Goal: Task Accomplishment & Management: Manage account settings

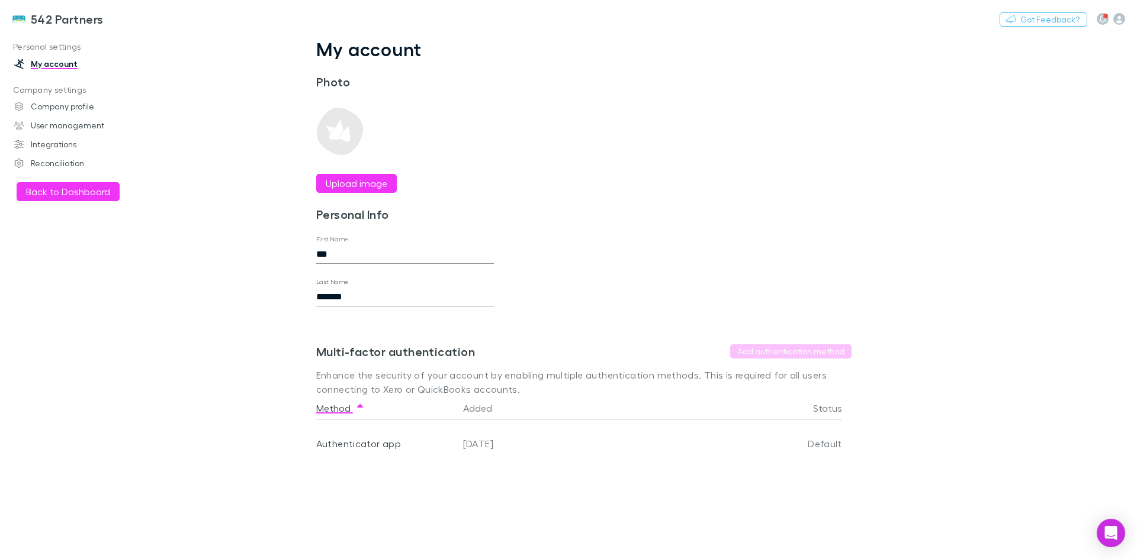
click at [1119, 21] on icon "button" at bounding box center [1119, 19] width 12 height 12
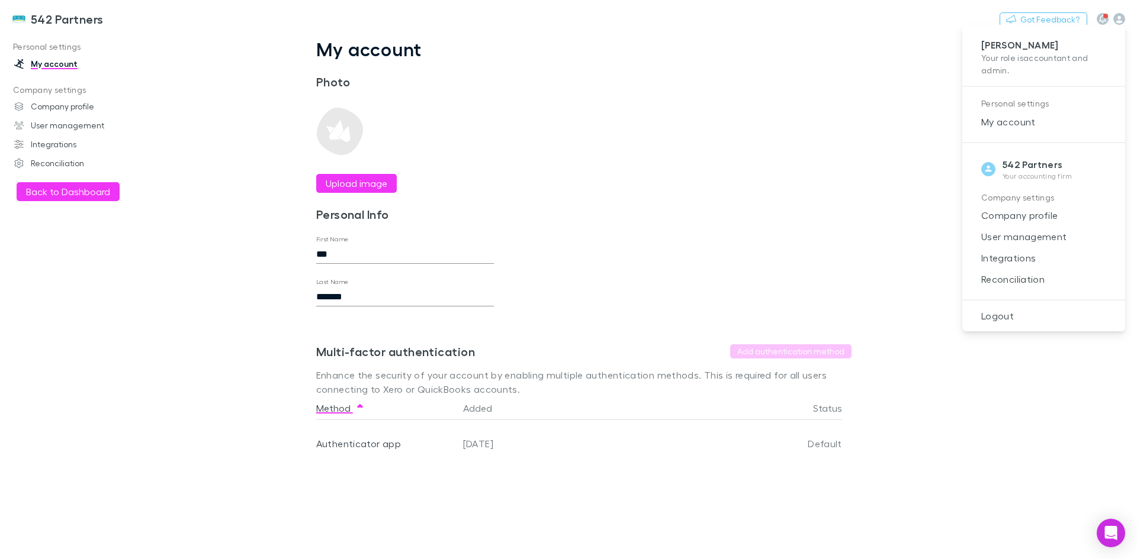
click at [83, 129] on div at bounding box center [568, 279] width 1137 height 559
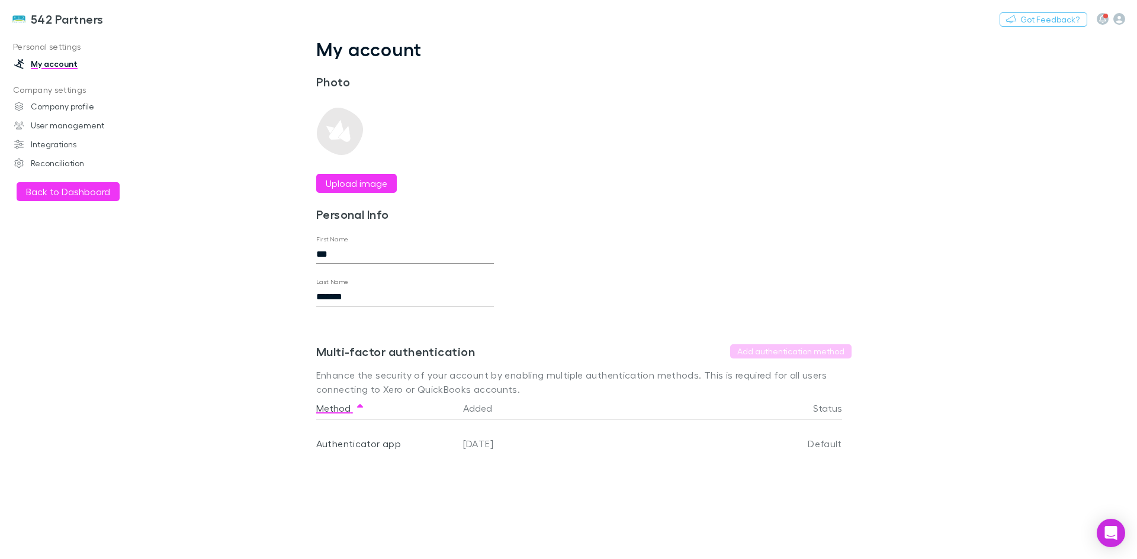
click at [86, 125] on link "User management" at bounding box center [80, 125] width 157 height 19
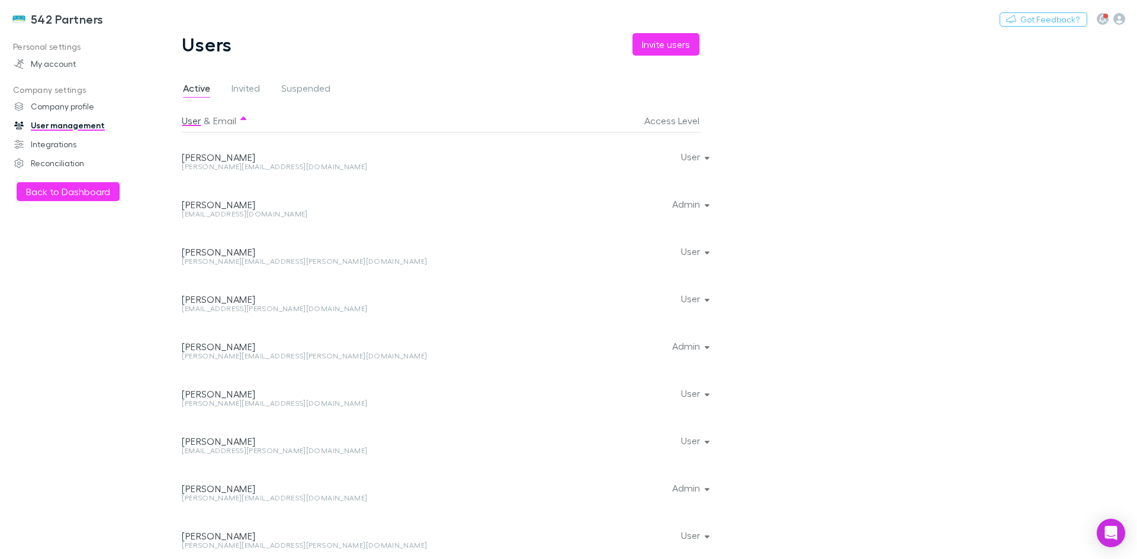
click at [251, 93] on span "Invited" at bounding box center [245, 89] width 28 height 15
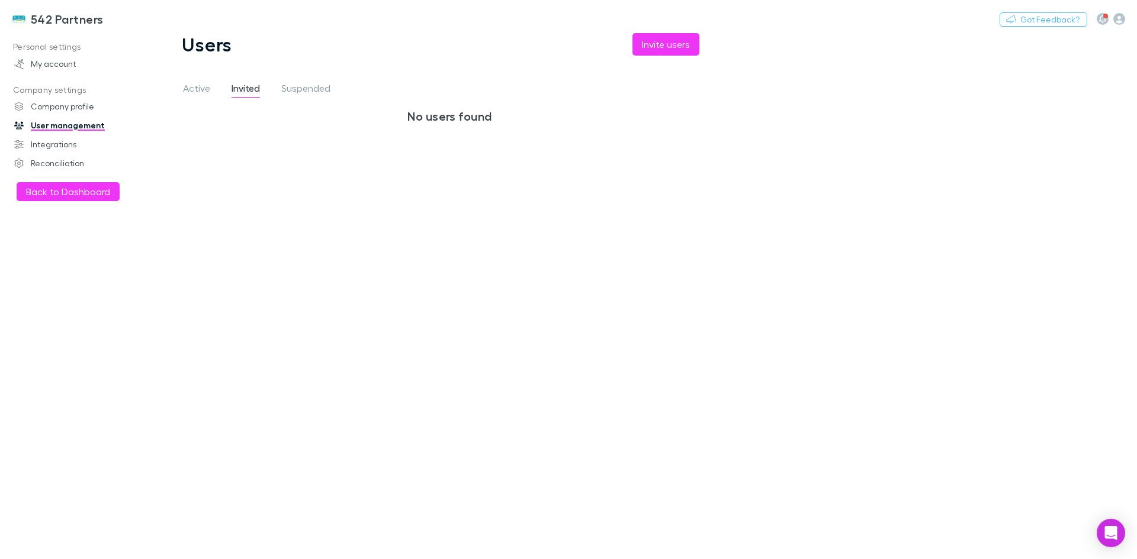
click at [652, 51] on button "Invite users" at bounding box center [665, 44] width 67 height 22
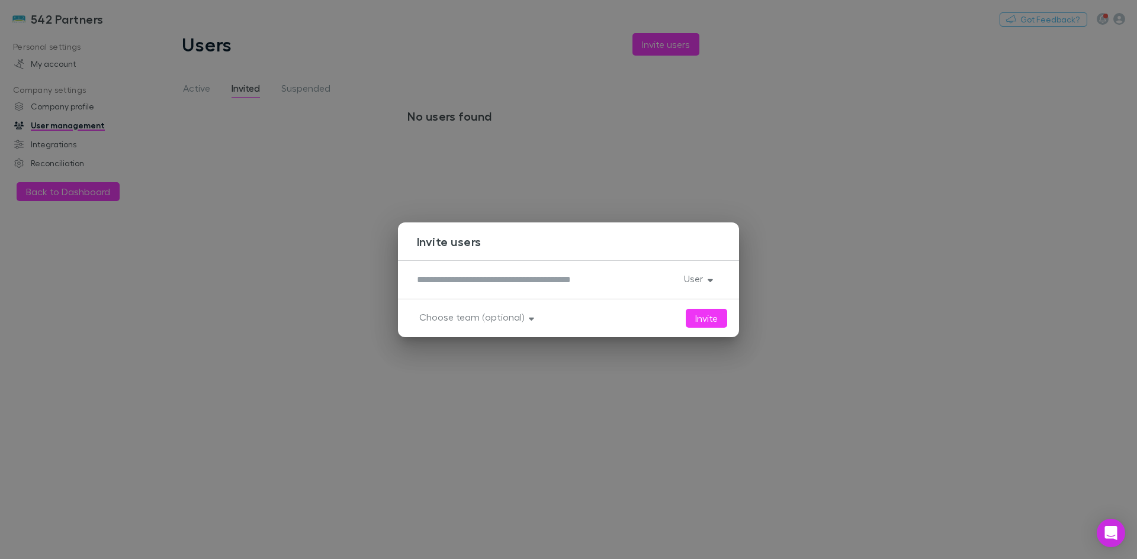
click at [675, 133] on div "Invite users * User Invite Choose team (optional)" at bounding box center [568, 279] width 1137 height 559
